Goal: Communication & Community: Share content

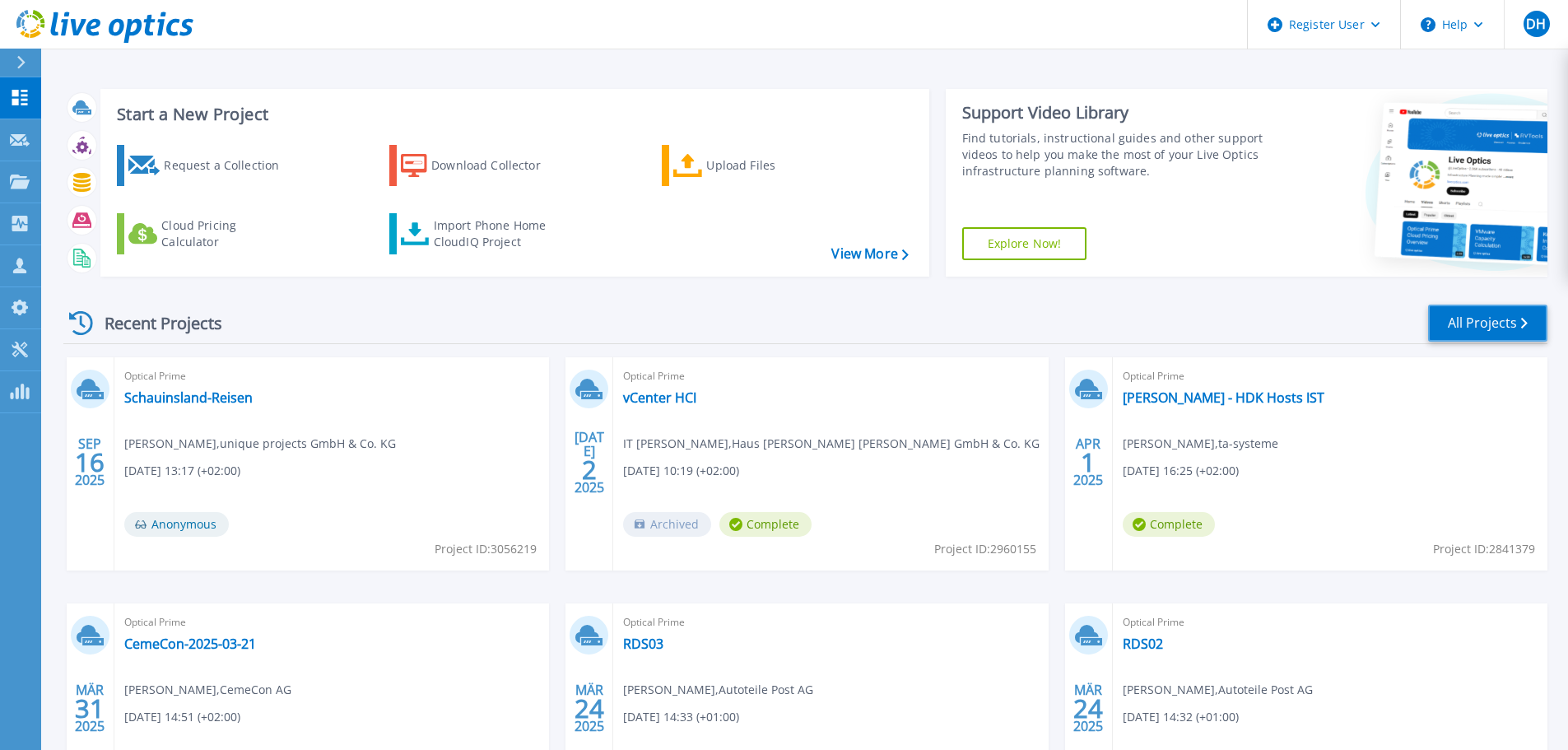
click at [1505, 341] on link "All Projects" at bounding box center [1487, 322] width 120 height 37
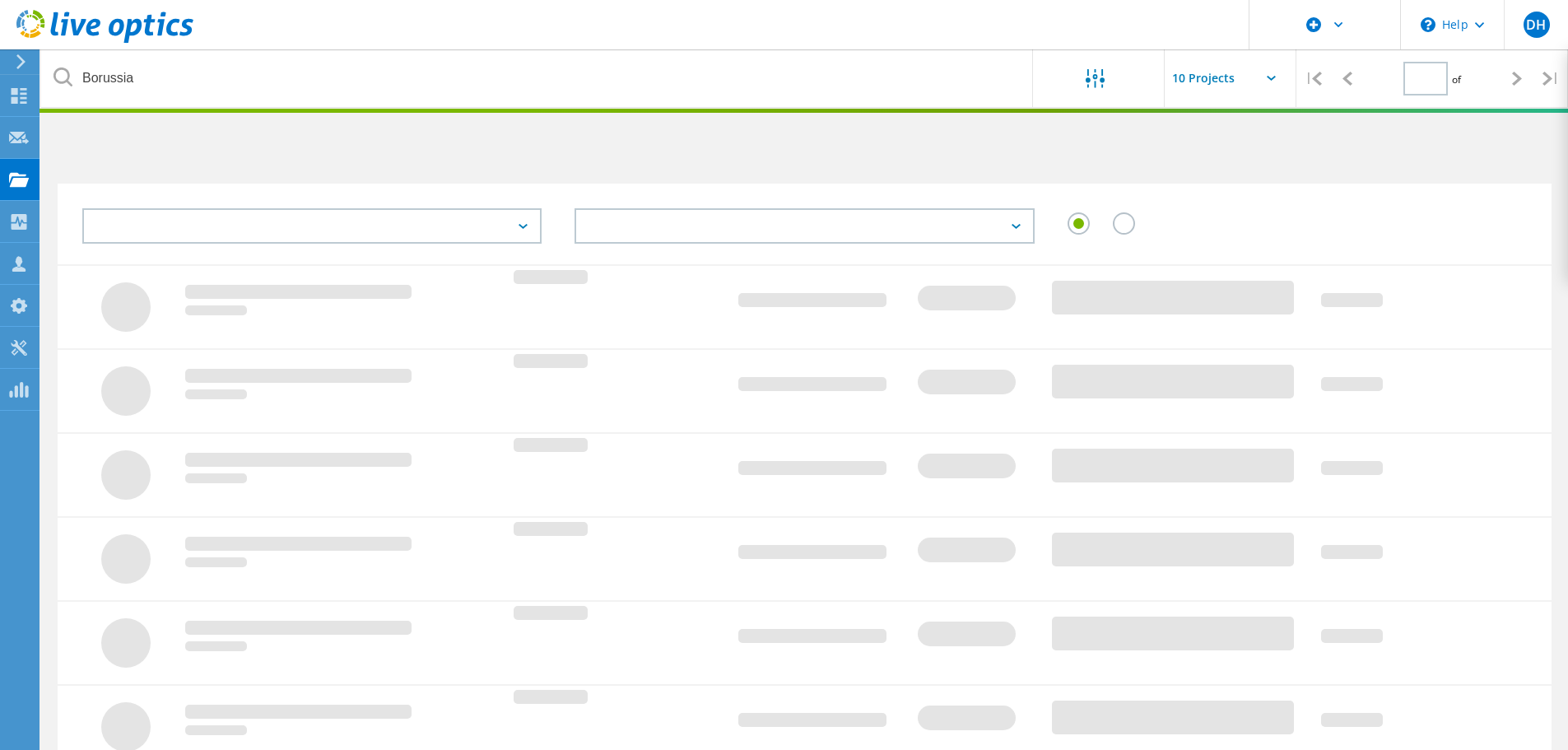
type input "1"
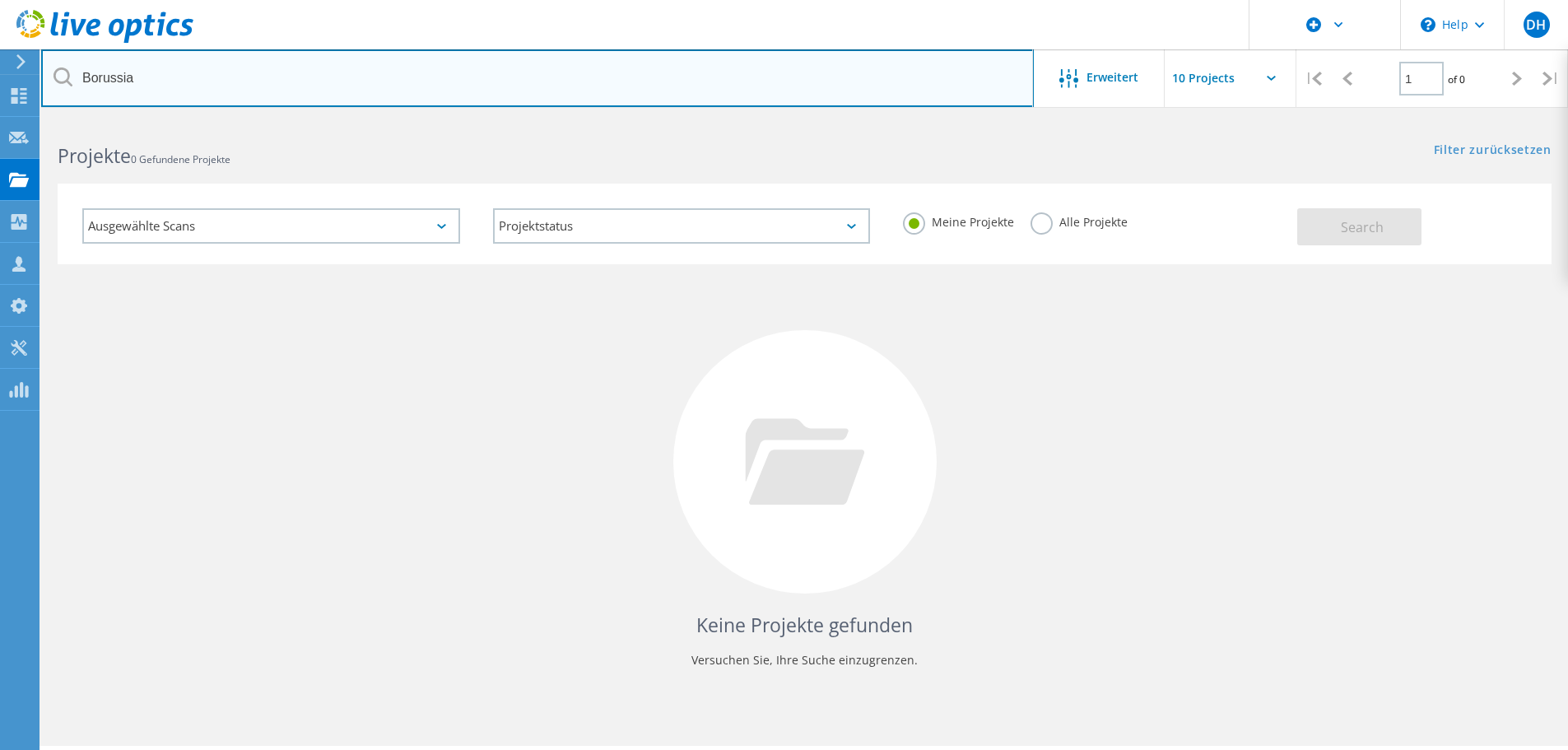
click at [333, 90] on input "Borussia" at bounding box center [537, 78] width 993 height 58
type input "B"
type input "JCM"
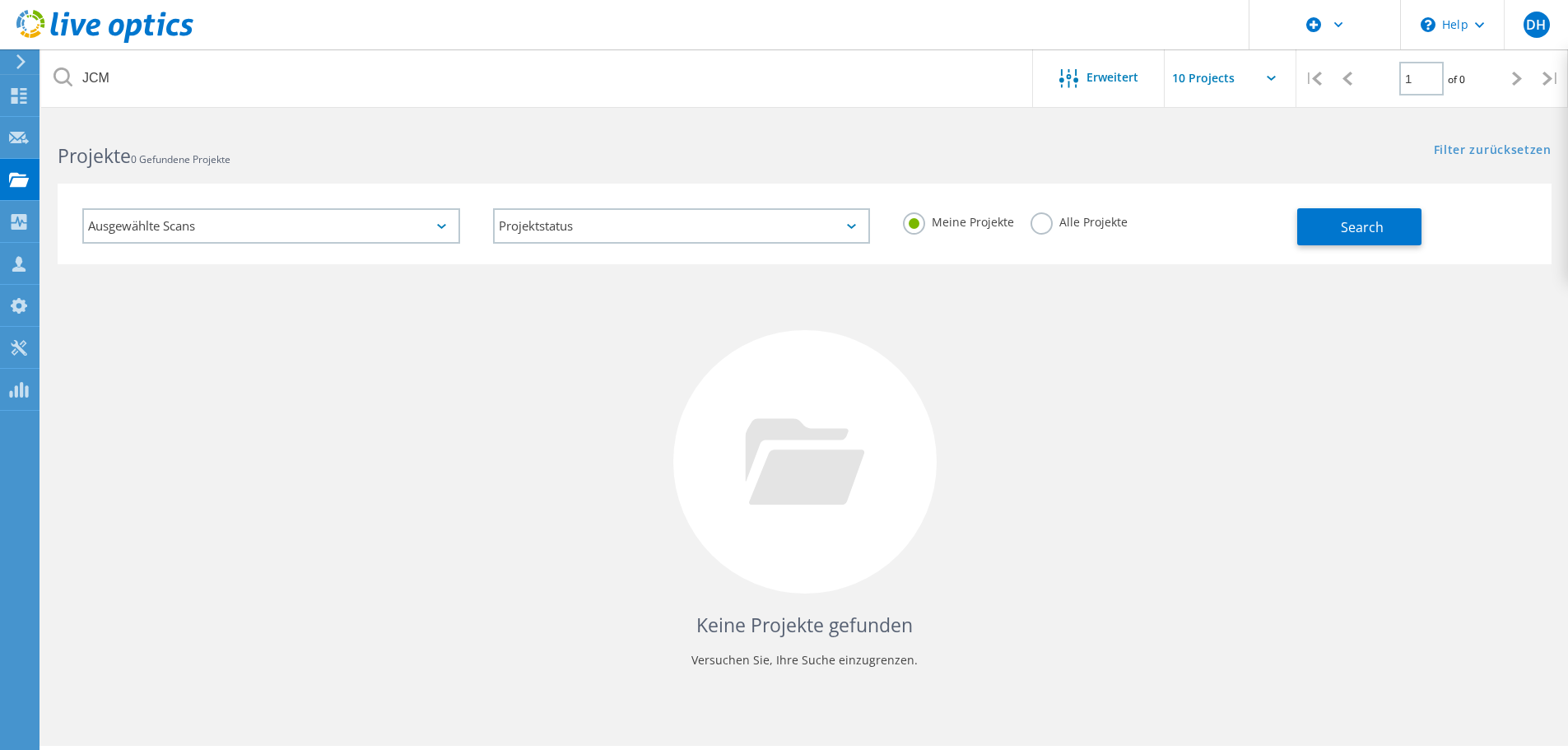
click at [1037, 228] on label "Alle Projekte" at bounding box center [1079, 219] width 97 height 16
click at [0, 0] on input "Alle Projekte" at bounding box center [0, 0] width 0 height 0
click at [1307, 231] on button "Search" at bounding box center [1359, 227] width 124 height 37
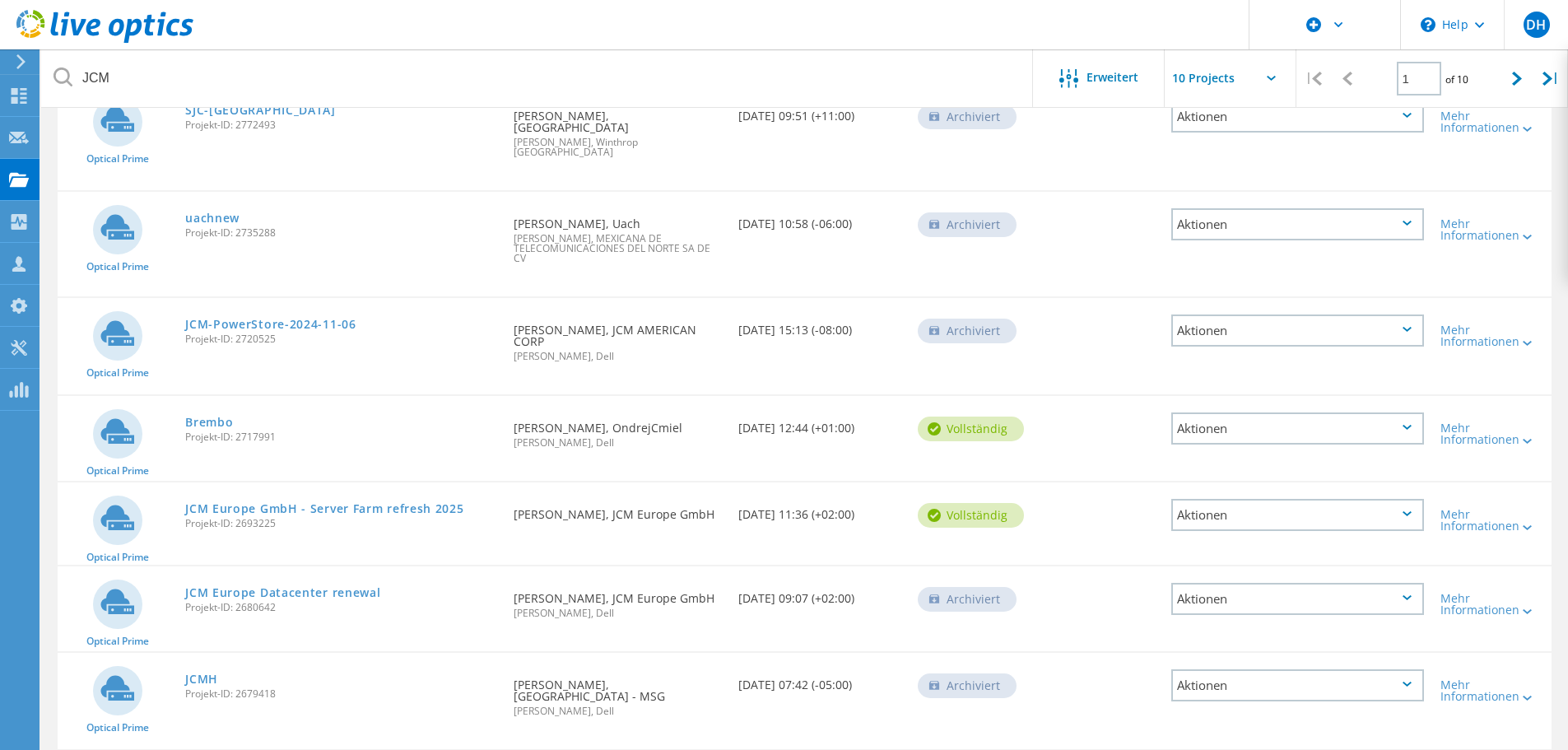
scroll to position [412, 0]
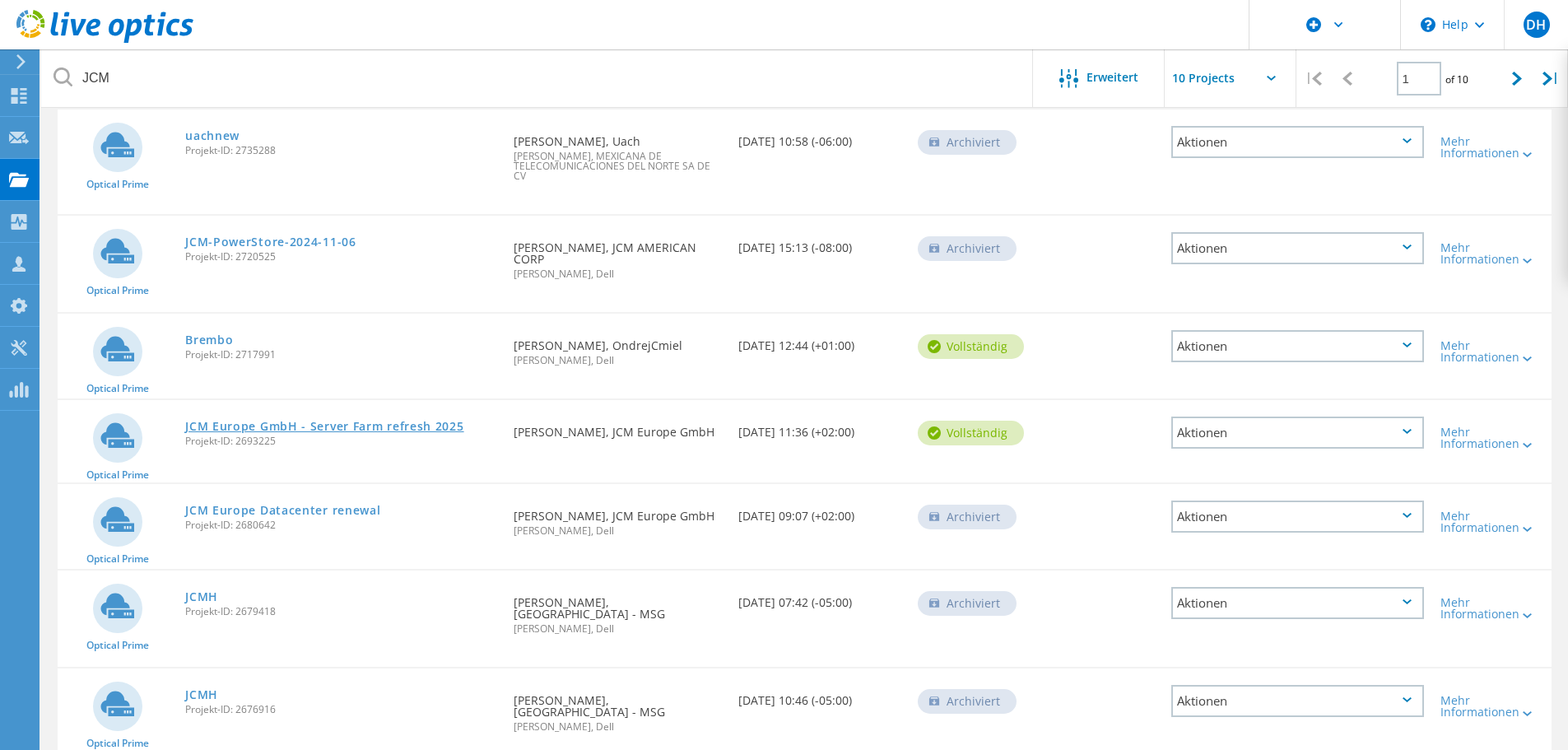
click at [404, 420] on link "JCM Europe GmbH - Server Farm refresh 2025" at bounding box center [324, 426] width 279 height 12
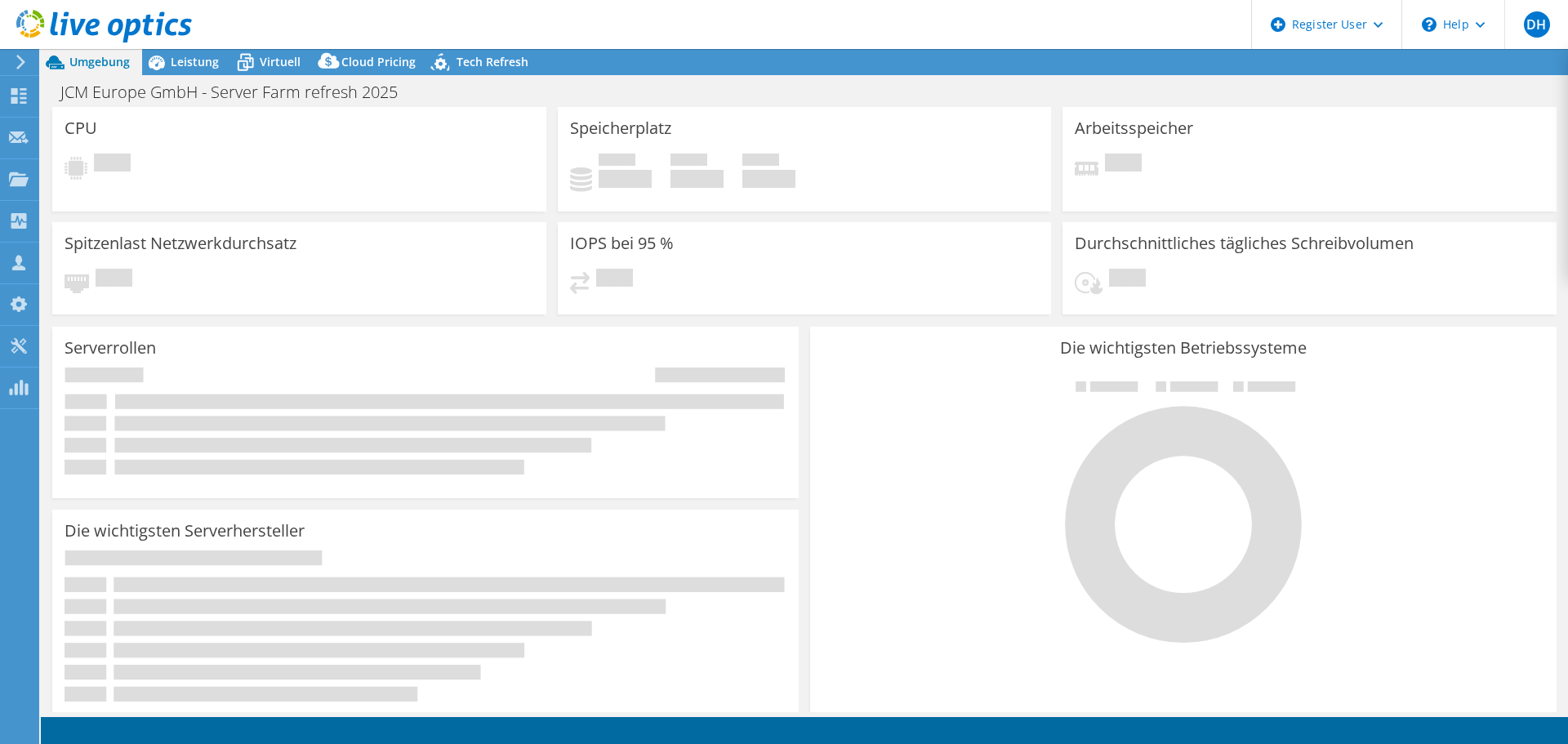
select select "USD"
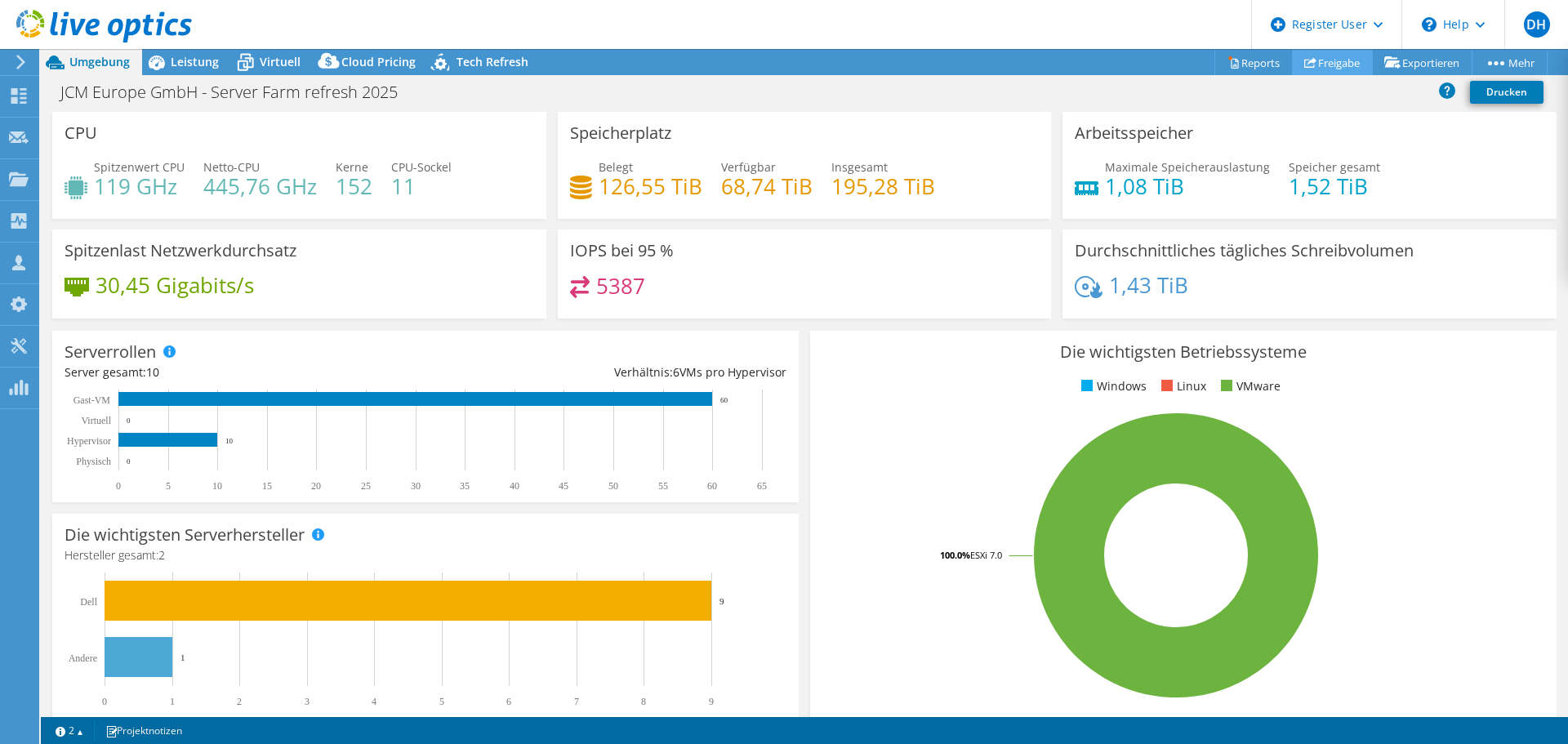
click at [1319, 67] on link "Freigabe" at bounding box center [1332, 63] width 81 height 25
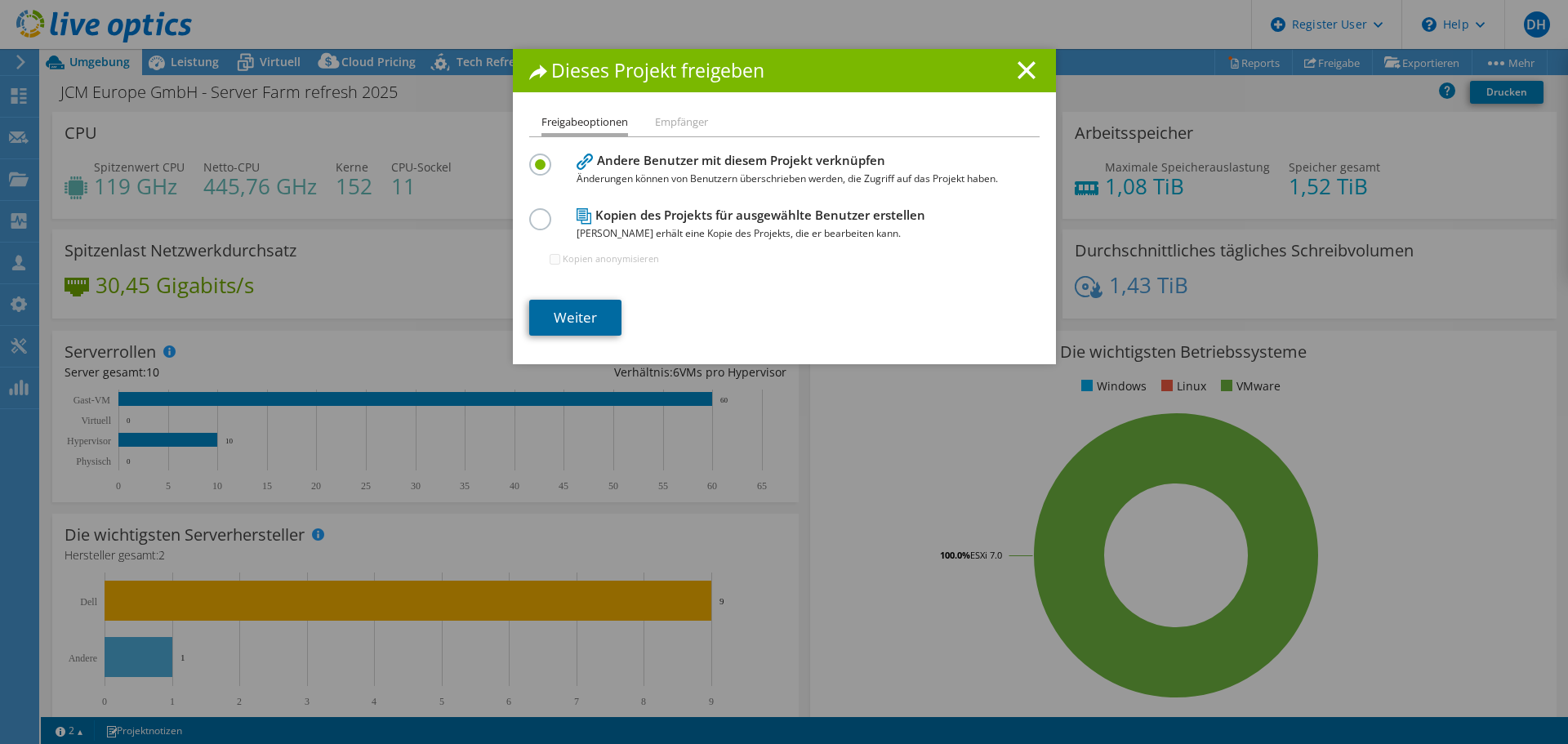
click at [573, 310] on link "Weiter" at bounding box center [576, 318] width 92 height 36
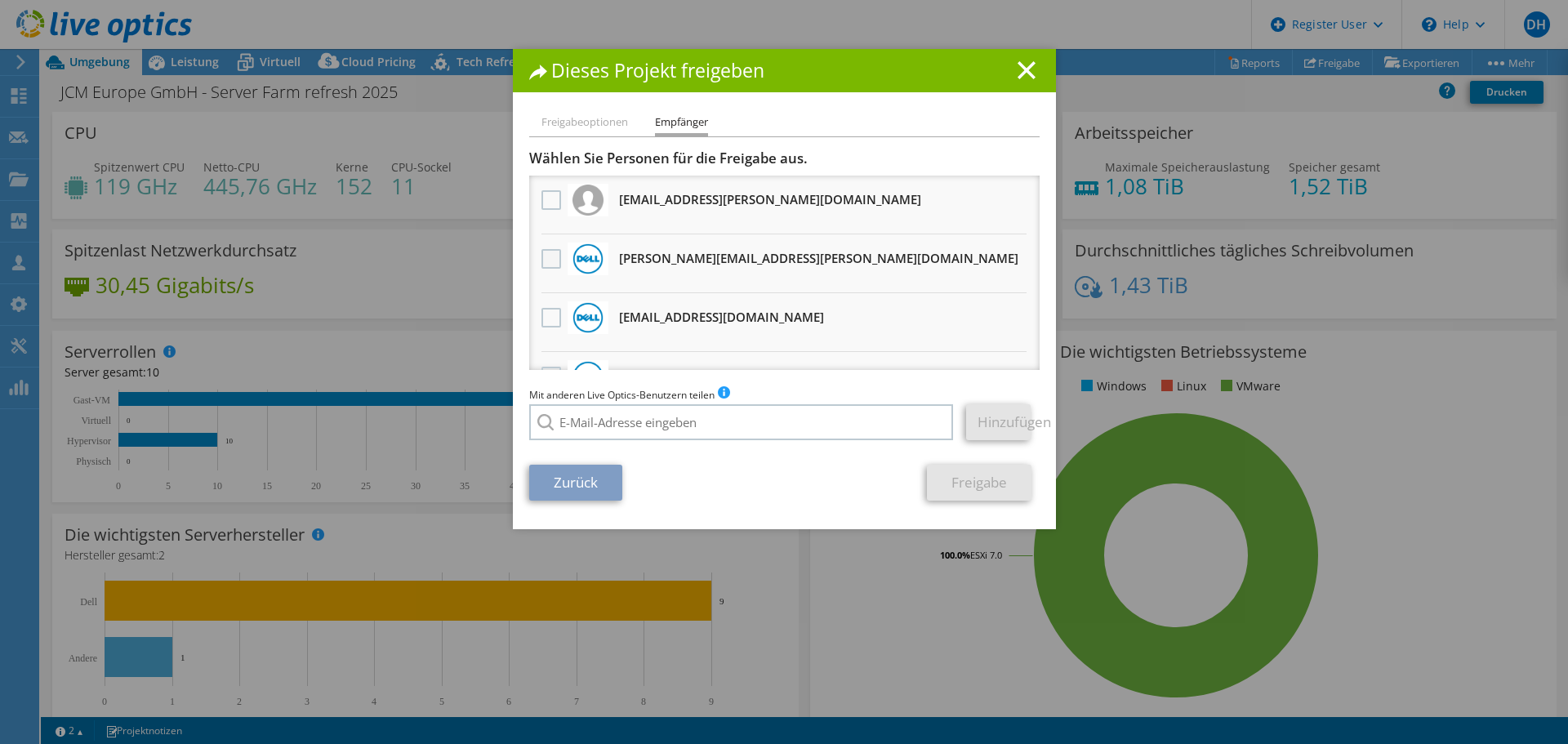
click at [548, 262] on label at bounding box center [553, 259] width 24 height 20
click at [0, 0] on input "checkbox" at bounding box center [0, 0] width 0 height 0
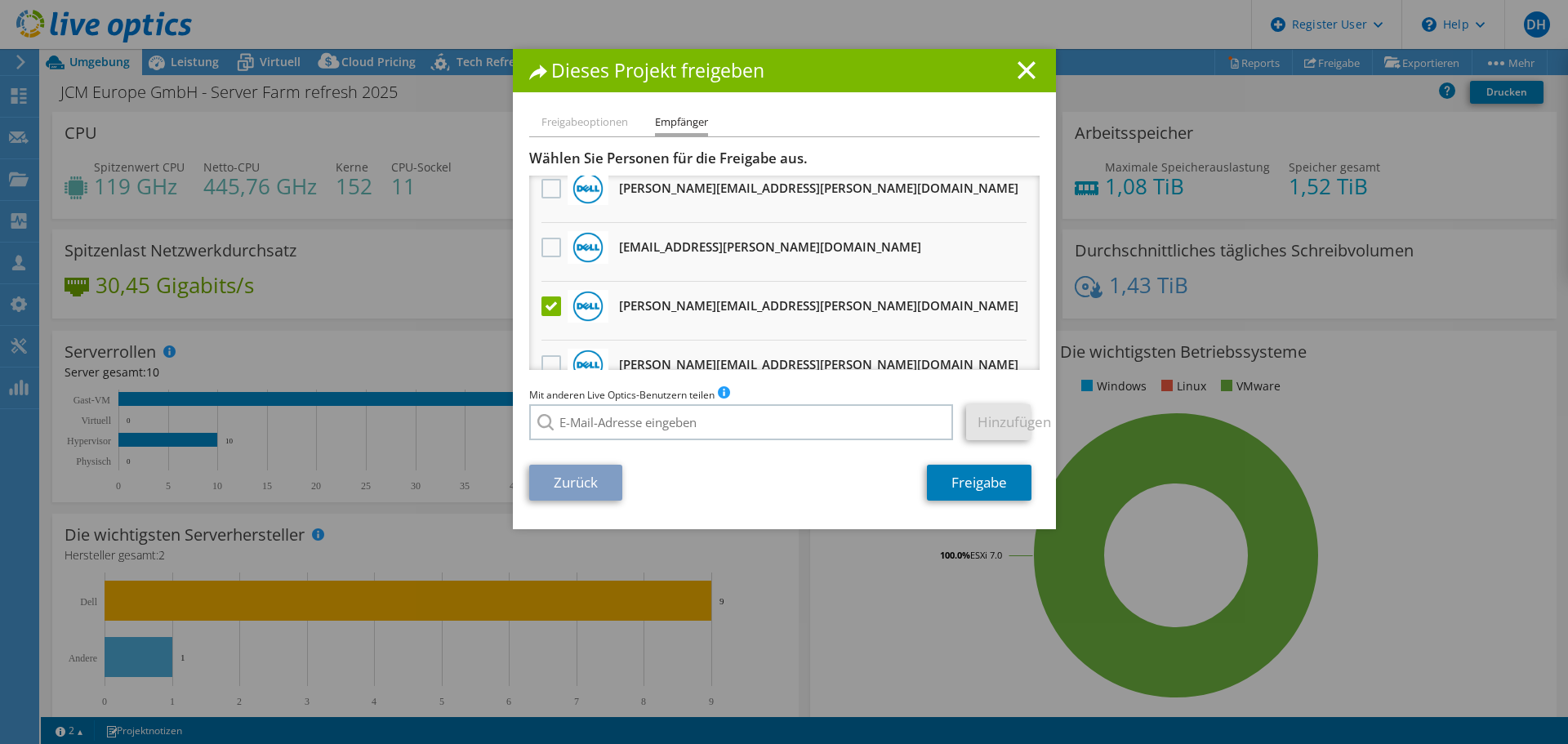
scroll to position [534, 0]
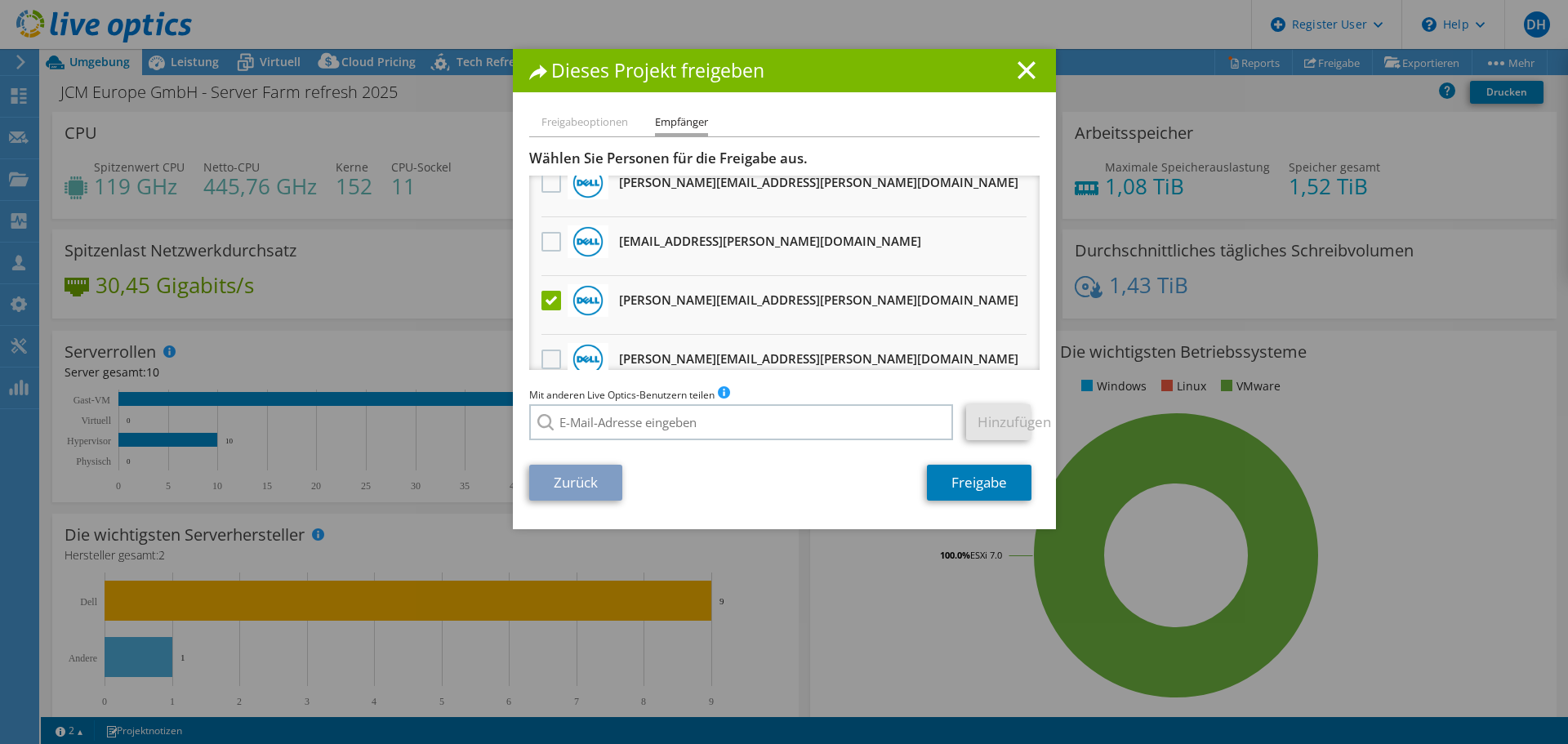
click at [555, 350] on label at bounding box center [553, 360] width 24 height 20
click at [0, 0] on input "checkbox" at bounding box center [0, 0] width 0 height 0
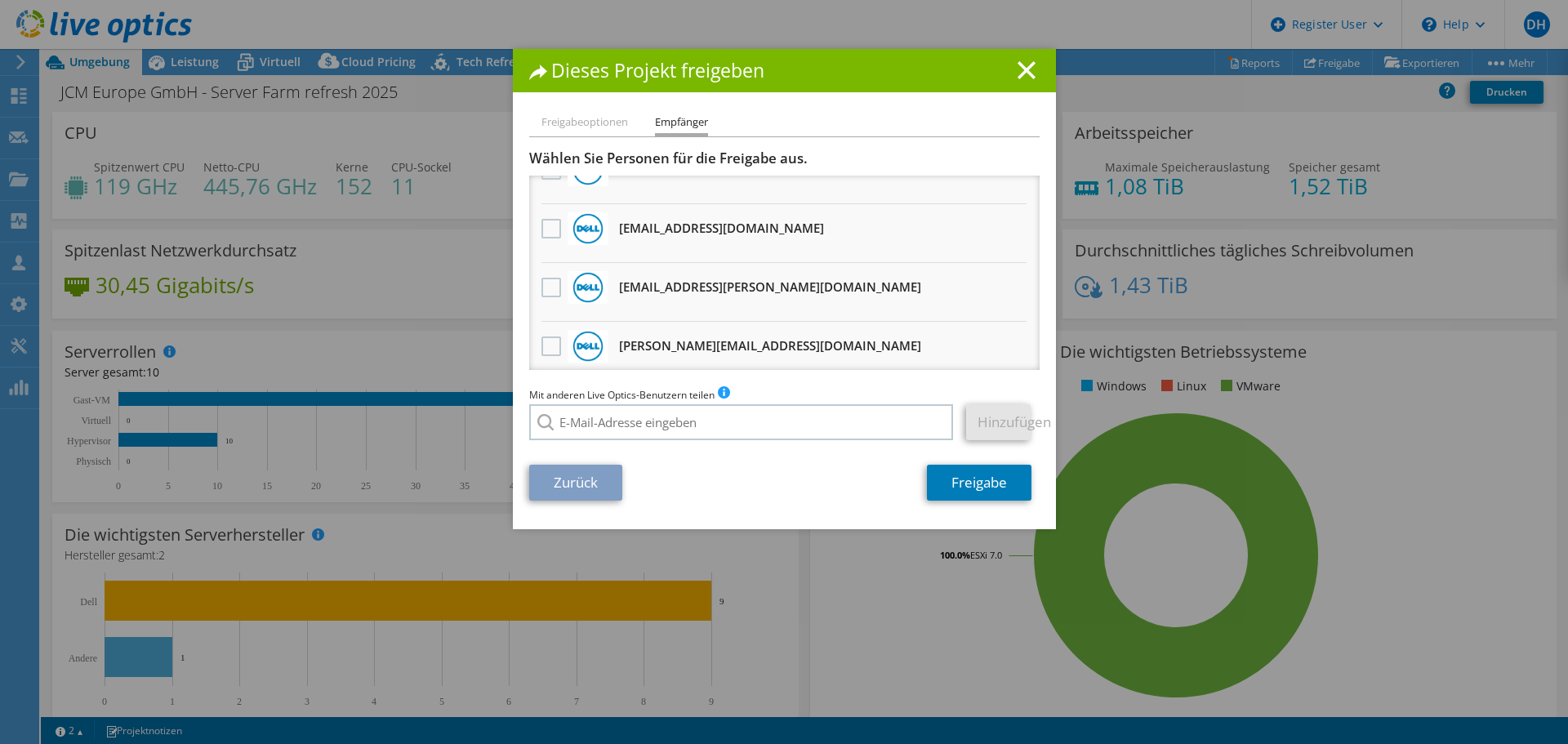
scroll to position [971, 0]
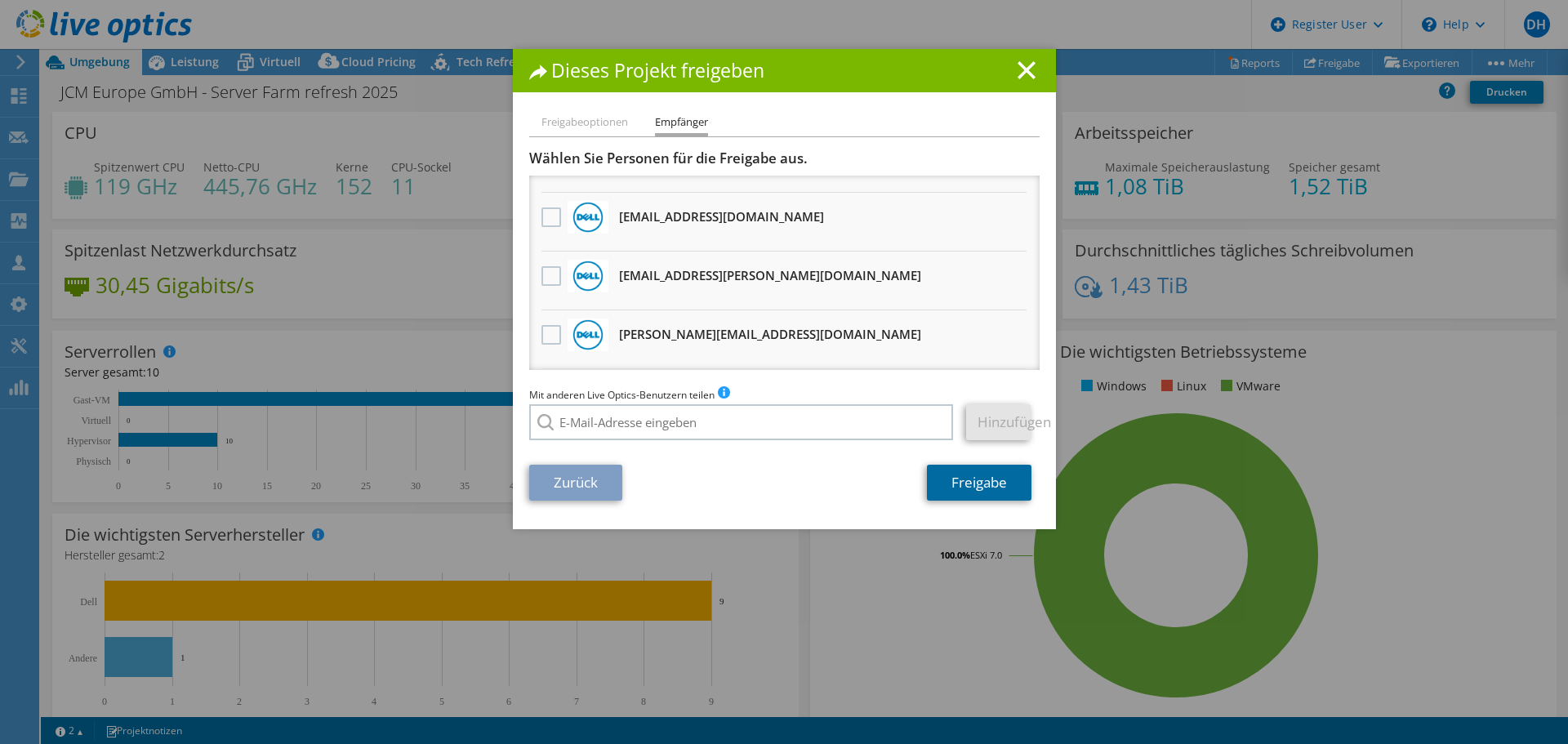
click at [952, 474] on link "Freigabe" at bounding box center [979, 483] width 104 height 36
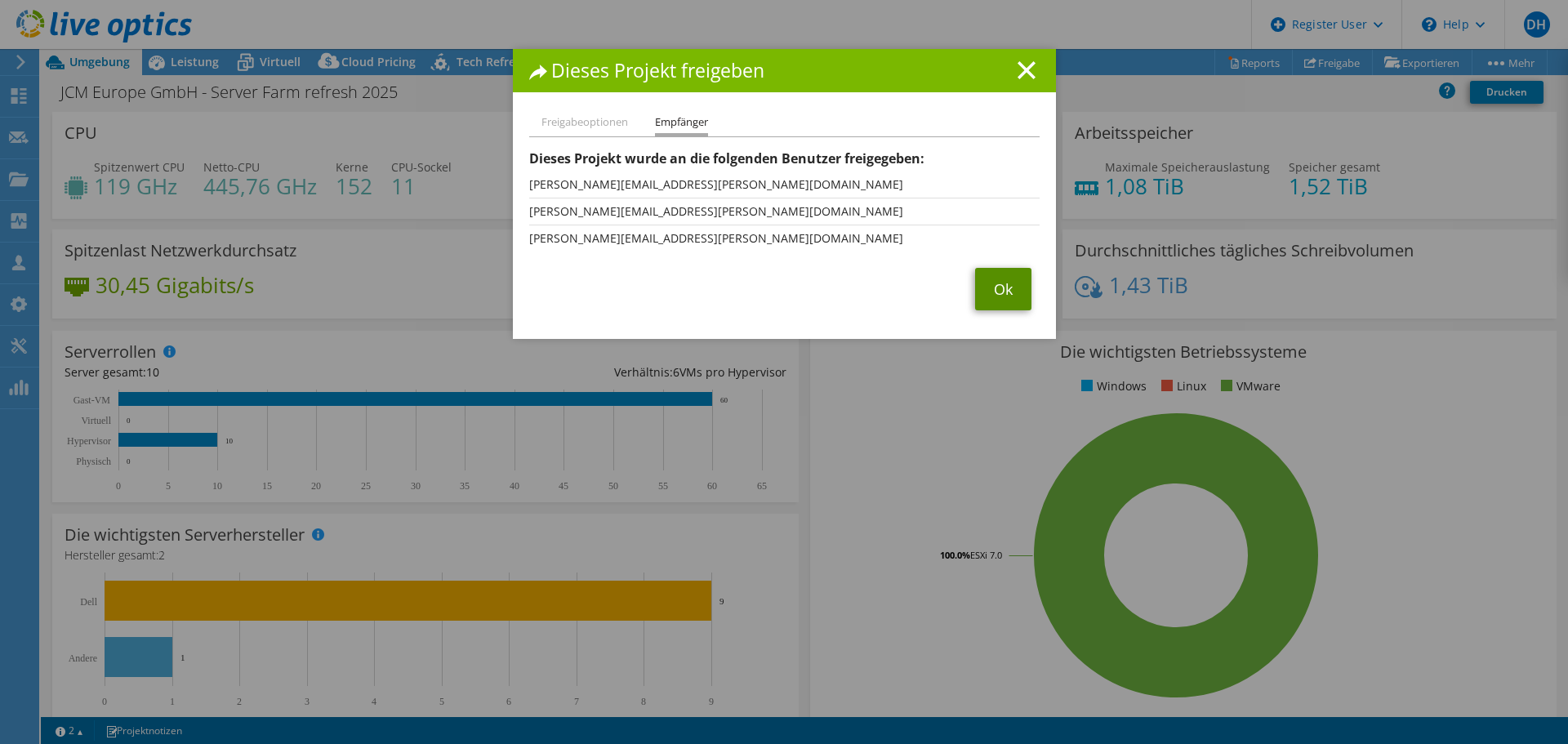
click at [985, 287] on link "Ok" at bounding box center [1003, 289] width 56 height 43
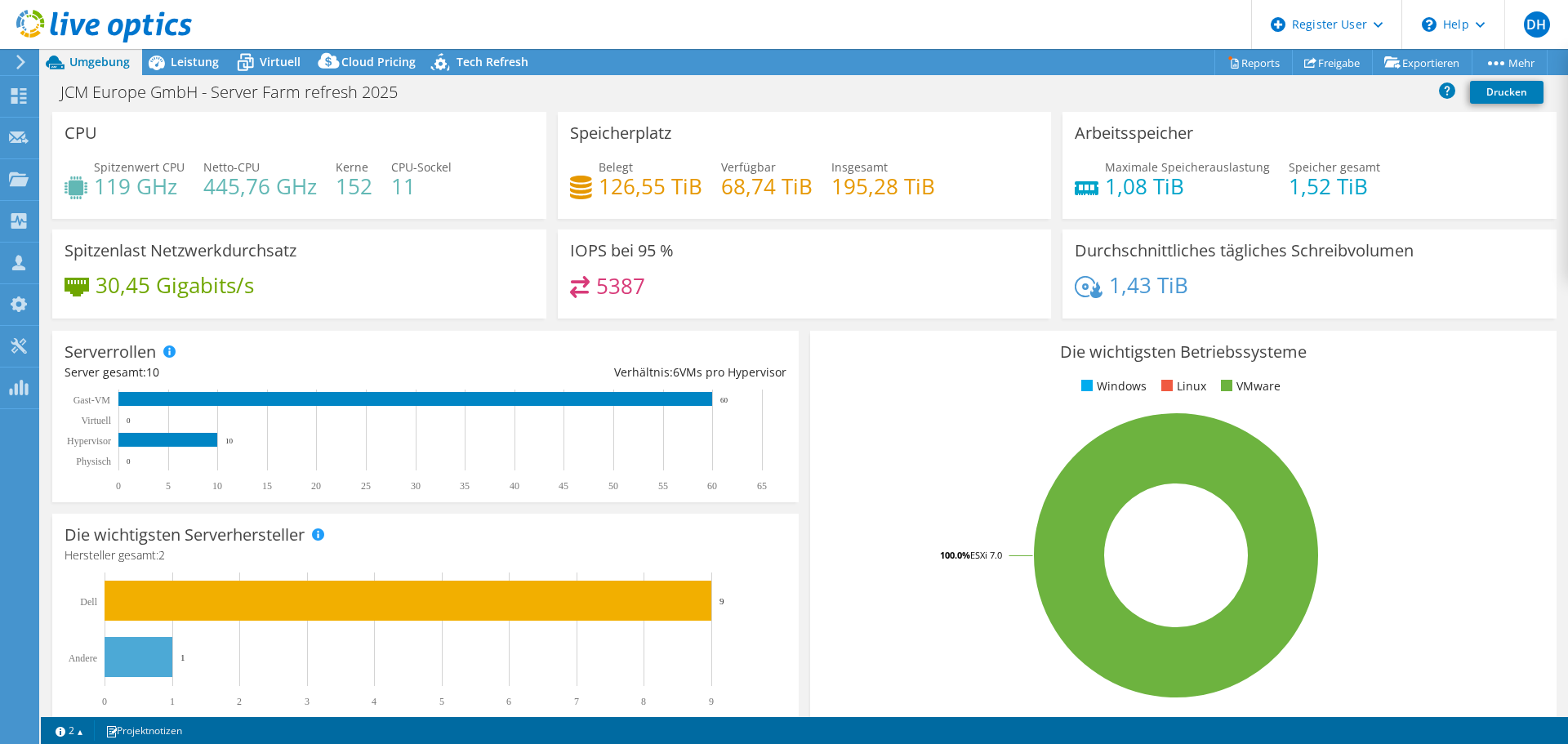
click at [148, 24] on use at bounding box center [104, 26] width 176 height 33
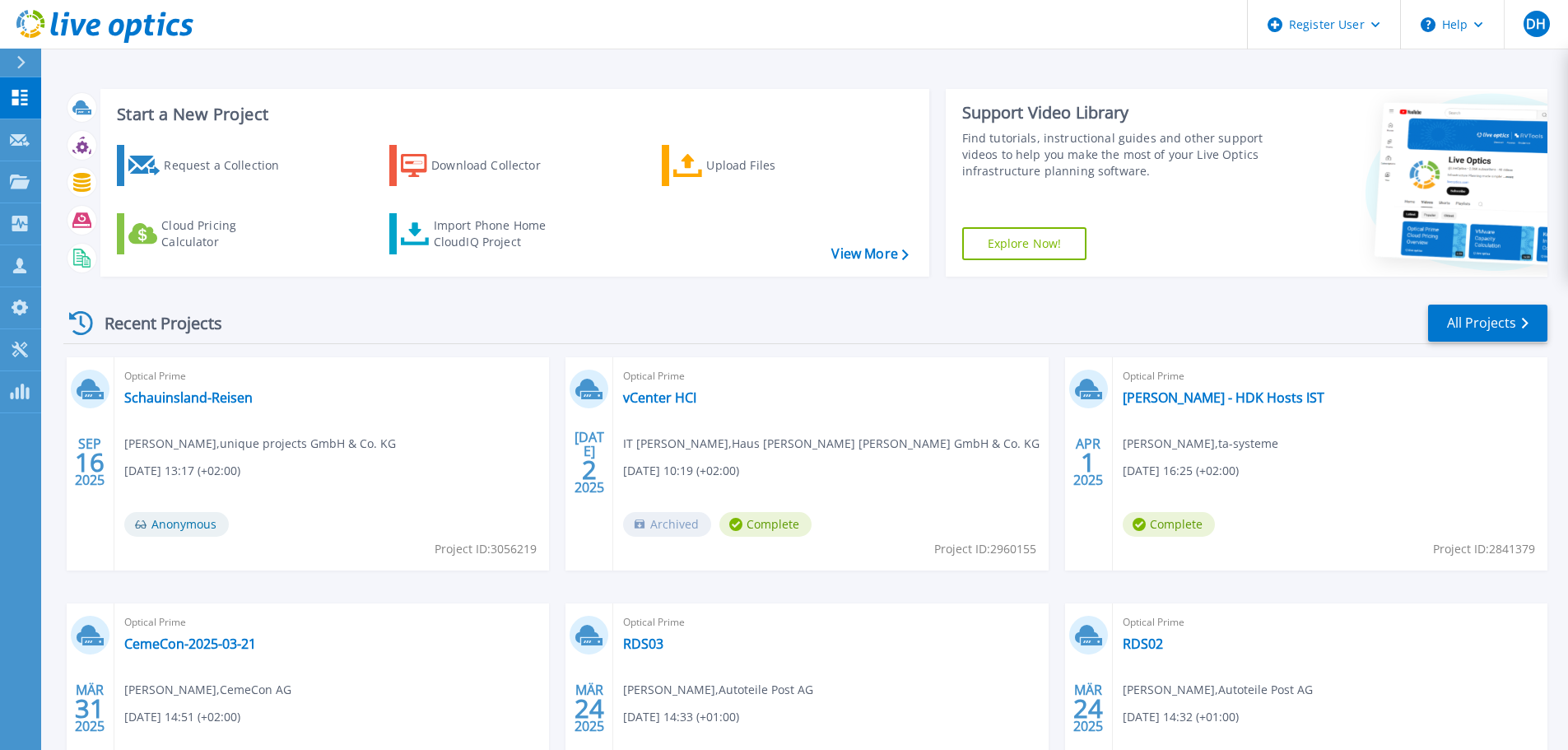
click at [110, 35] on icon at bounding box center [105, 26] width 177 height 34
click at [1527, 322] on icon at bounding box center [1523, 323] width 6 height 11
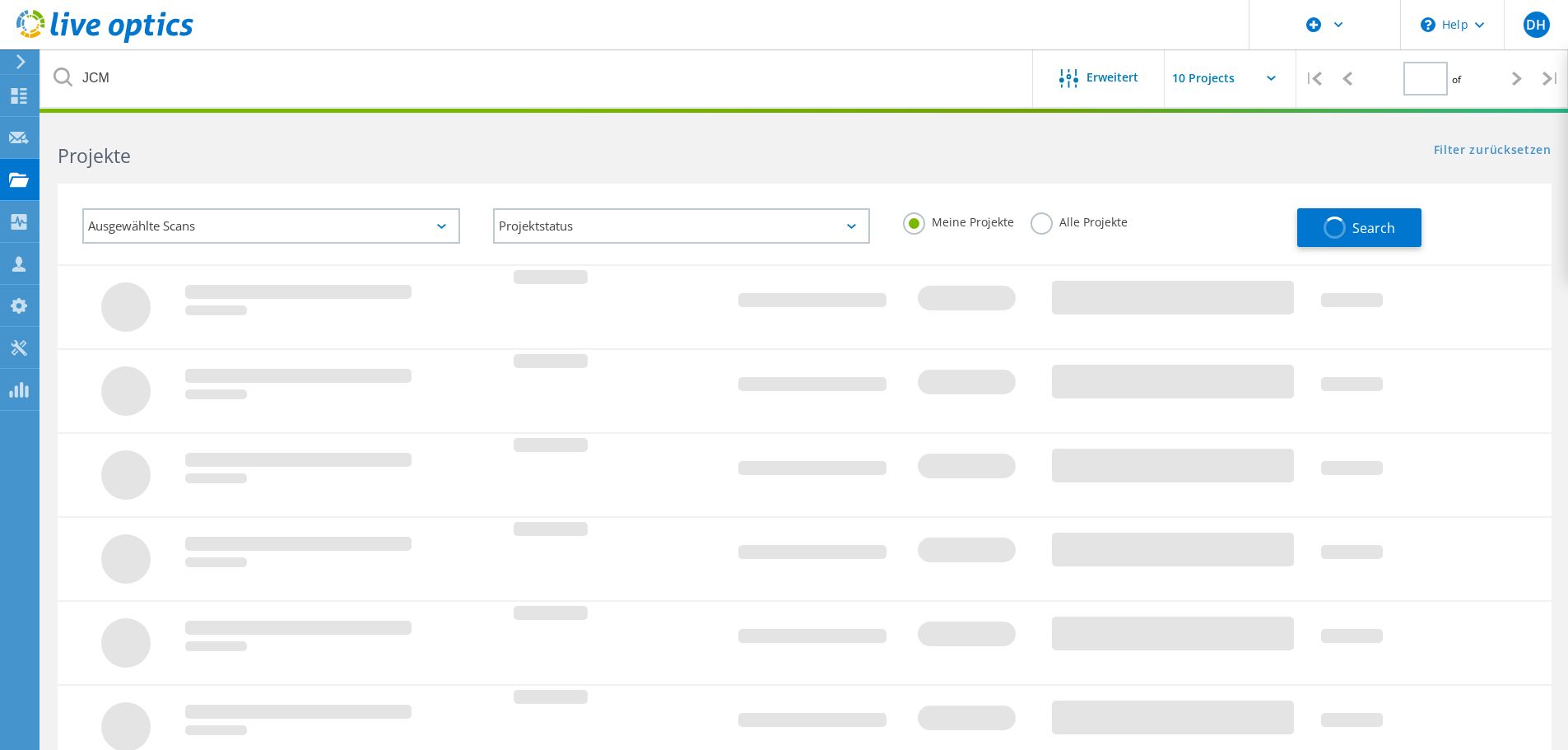
type input "1"
